Goal: Check status: Check status

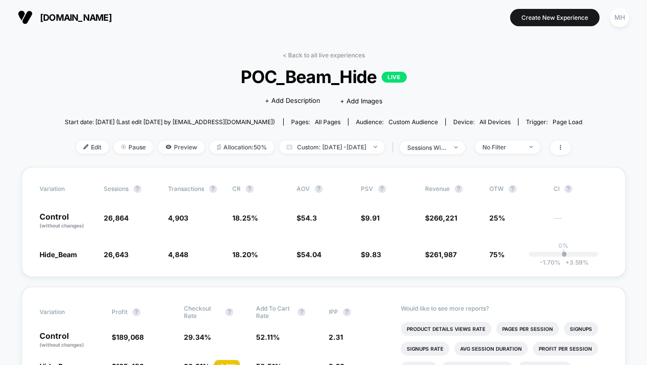
click at [342, 140] on span "Custom: Sep 16, 2025 - Sep 16, 2025" at bounding box center [331, 146] width 105 height 13
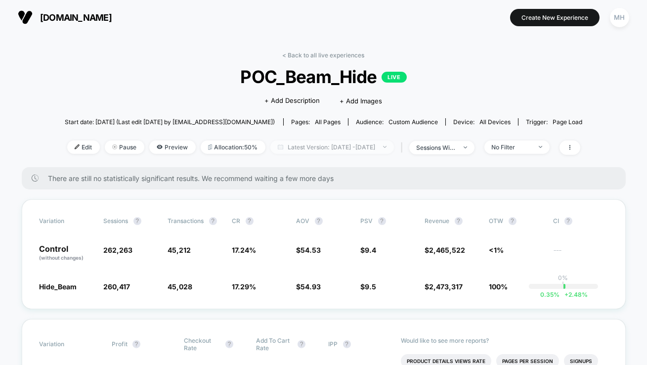
click at [355, 151] on span "Latest Version: [DATE] - [DATE]" at bounding box center [331, 146] width 123 height 13
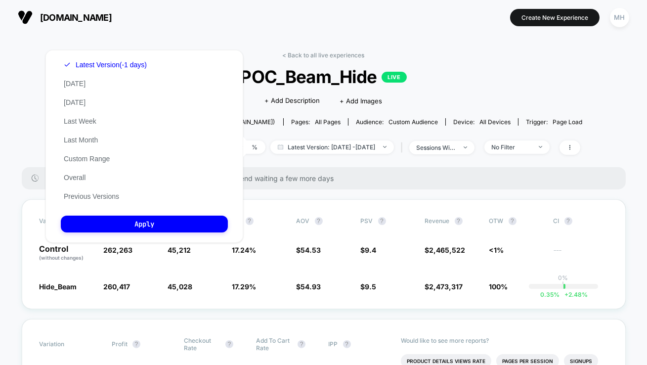
click at [69, 77] on div "Latest Version (-1 days) [DATE] [DATE] Last Week Last Month Custom Range Overal…" at bounding box center [105, 130] width 89 height 150
click at [69, 86] on button "[DATE]" at bounding box center [75, 83] width 28 height 9
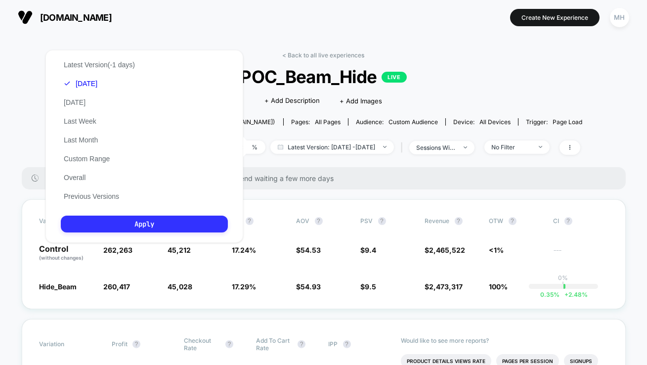
click at [169, 224] on button "Apply" at bounding box center [144, 223] width 167 height 17
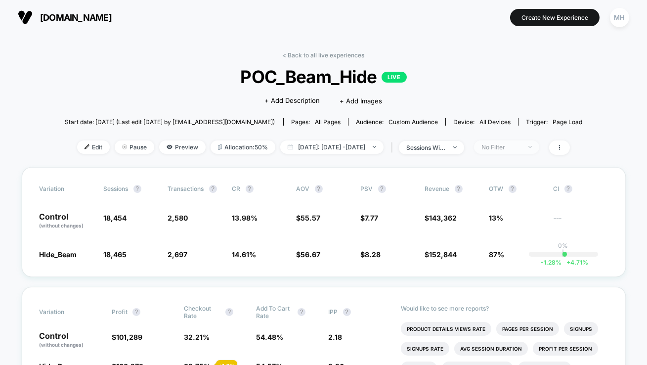
click at [539, 142] on span "No Filter" at bounding box center [506, 146] width 65 height 13
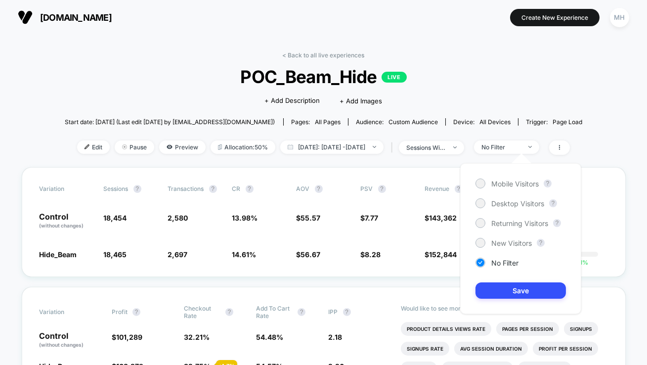
click at [511, 188] on div "Mobile Visitors ? Desktop Visitors ? Returning Visitors ? New Visitors ? No Fil…" at bounding box center [520, 238] width 121 height 151
click at [504, 182] on span "Mobile Visitors" at bounding box center [514, 183] width 47 height 8
click at [507, 296] on button "Save" at bounding box center [520, 290] width 90 height 16
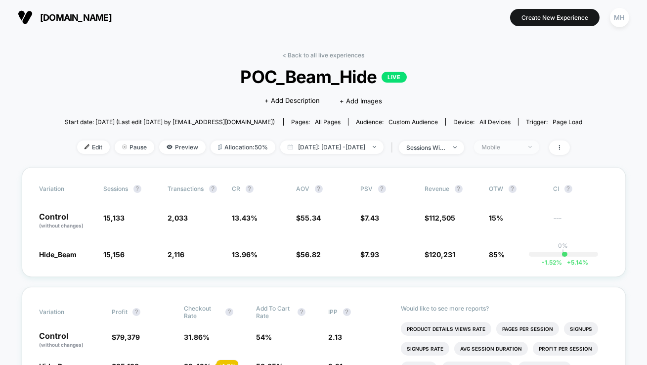
click at [521, 146] on div "Mobile" at bounding box center [501, 146] width 40 height 7
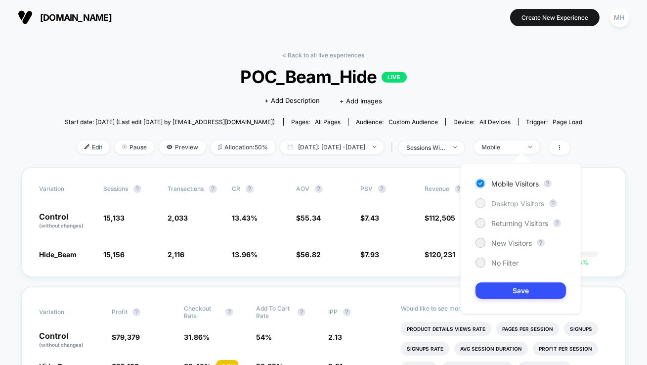
click at [507, 198] on div "Desktop Visitors" at bounding box center [509, 203] width 69 height 10
click at [512, 285] on button "Save" at bounding box center [520, 290] width 90 height 16
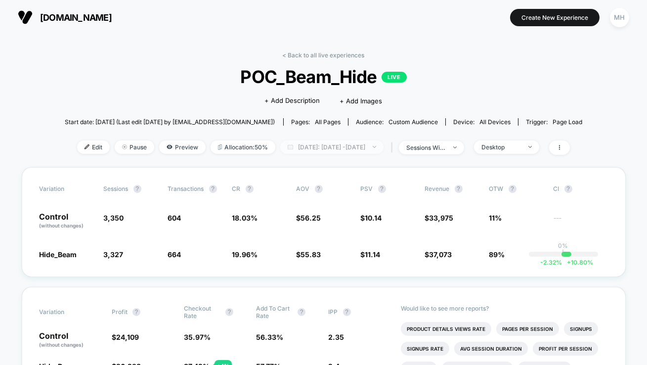
click at [383, 149] on span "[DATE]: [DATE] - [DATE]" at bounding box center [331, 146] width 103 height 13
select select "*"
select select "****"
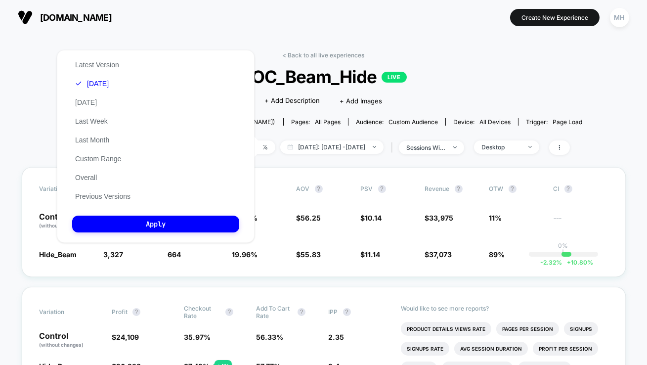
click at [98, 154] on div "Latest Version [DATE] [DATE] Last Week Last Month Custom Range Overall Previous…" at bounding box center [102, 130] width 61 height 150
click at [100, 156] on button "Custom Range" at bounding box center [98, 158] width 52 height 9
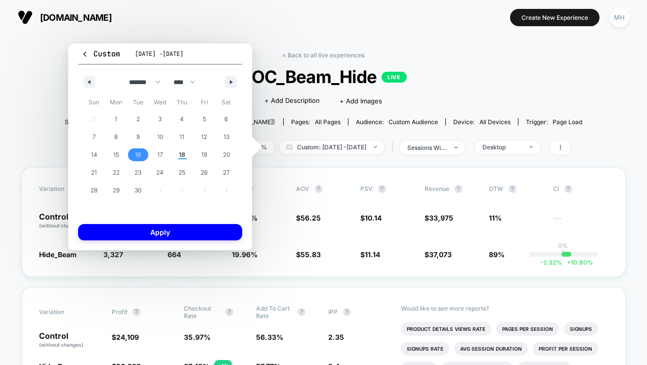
click at [136, 157] on span "16" at bounding box center [138, 155] width 6 height 18
click at [178, 157] on span "18" at bounding box center [182, 154] width 22 height 13
click at [196, 240] on div "Custom [DATE] - [DATE] ******* ******** ***** ***** *** **** **** ****** ******…" at bounding box center [160, 146] width 184 height 206
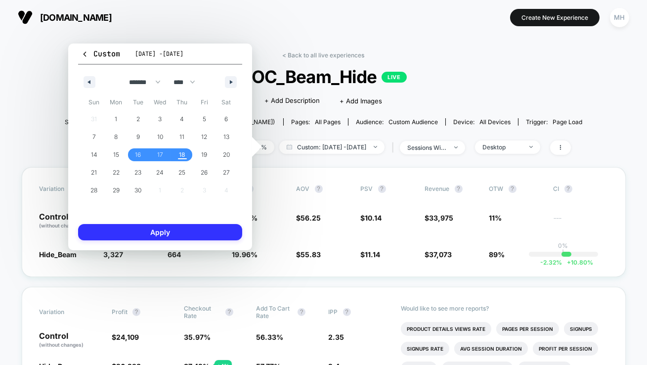
click at [196, 234] on button "Apply" at bounding box center [160, 232] width 164 height 16
